Goal: Navigation & Orientation: Go to known website

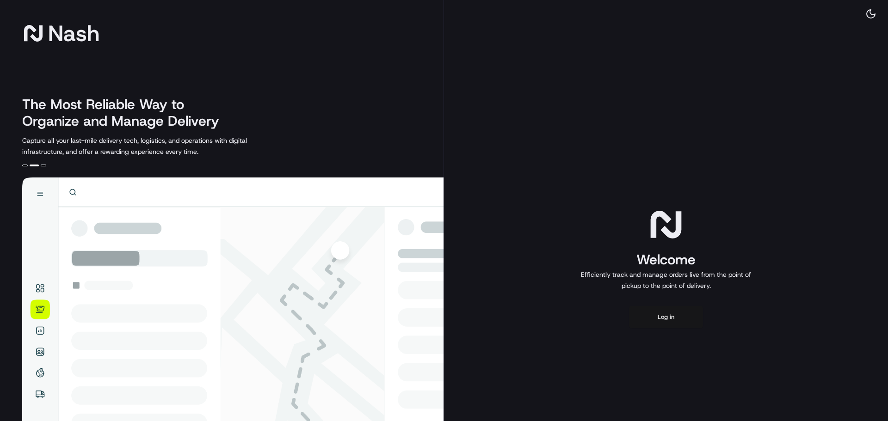
click at [654, 319] on button "Log in" at bounding box center [666, 317] width 74 height 22
